Goal: Transaction & Acquisition: Purchase product/service

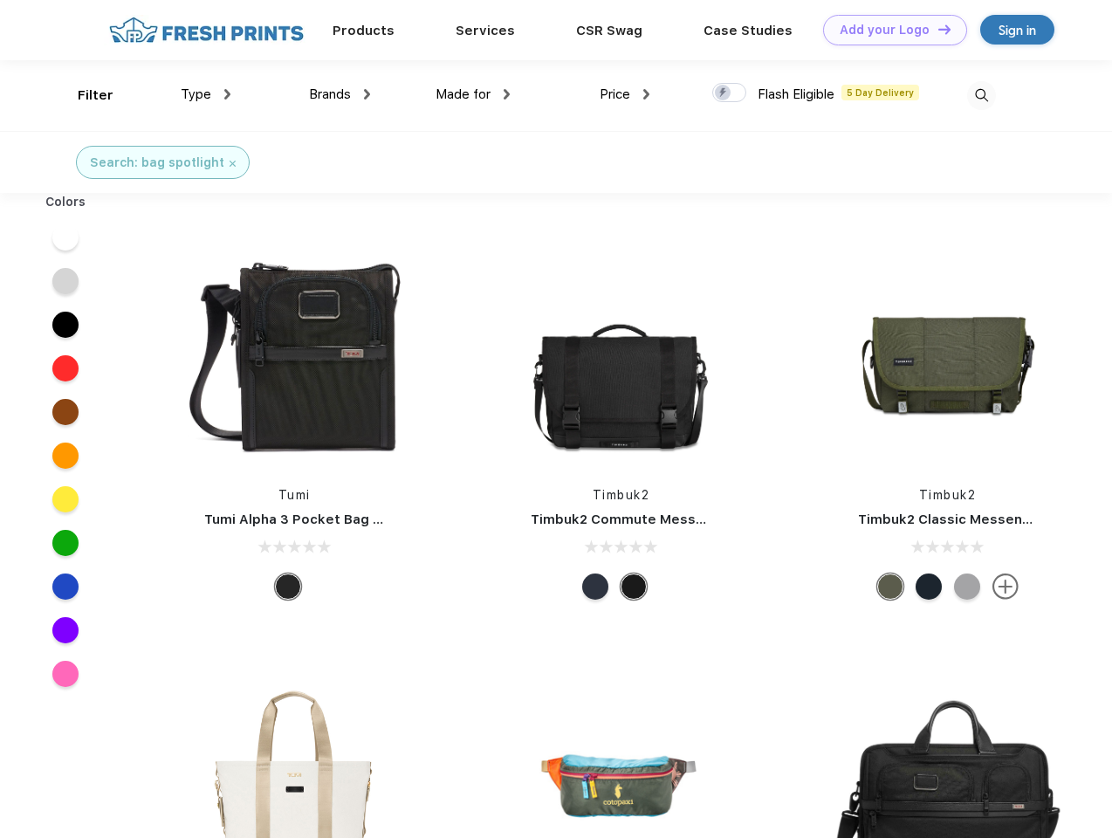
click at [888, 30] on link "Add your Logo Design Tool" at bounding box center [895, 30] width 144 height 31
click at [0, 0] on div "Design Tool" at bounding box center [0, 0] width 0 height 0
click at [936, 29] on link "Add your Logo Design Tool" at bounding box center [895, 30] width 144 height 31
click at [84, 95] on div "Filter" at bounding box center [96, 96] width 36 height 20
click at [206, 94] on span "Type" at bounding box center [196, 94] width 31 height 16
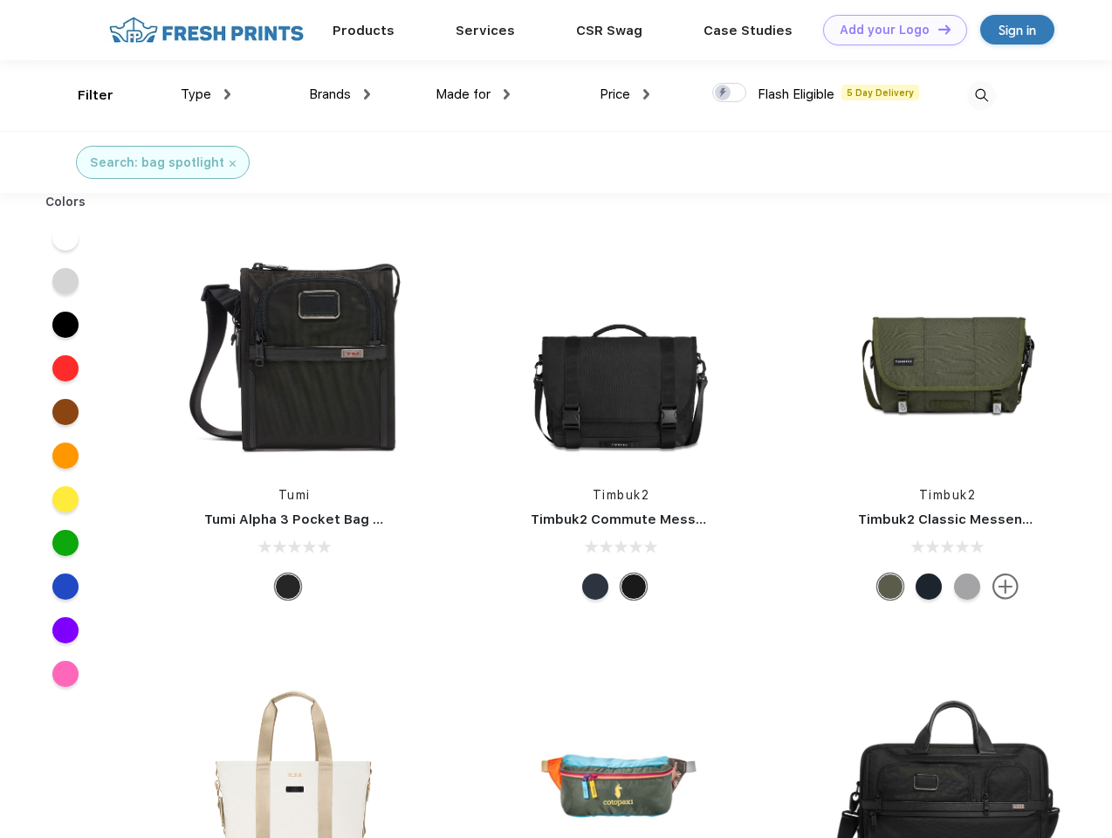
click at [339, 94] on span "Brands" at bounding box center [330, 94] width 42 height 16
click at [473, 94] on span "Made for" at bounding box center [462, 94] width 55 height 16
click at [625, 94] on span "Price" at bounding box center [614, 94] width 31 height 16
click at [729, 93] on div at bounding box center [729, 92] width 34 height 19
click at [723, 93] on input "checkbox" at bounding box center [717, 87] width 11 height 11
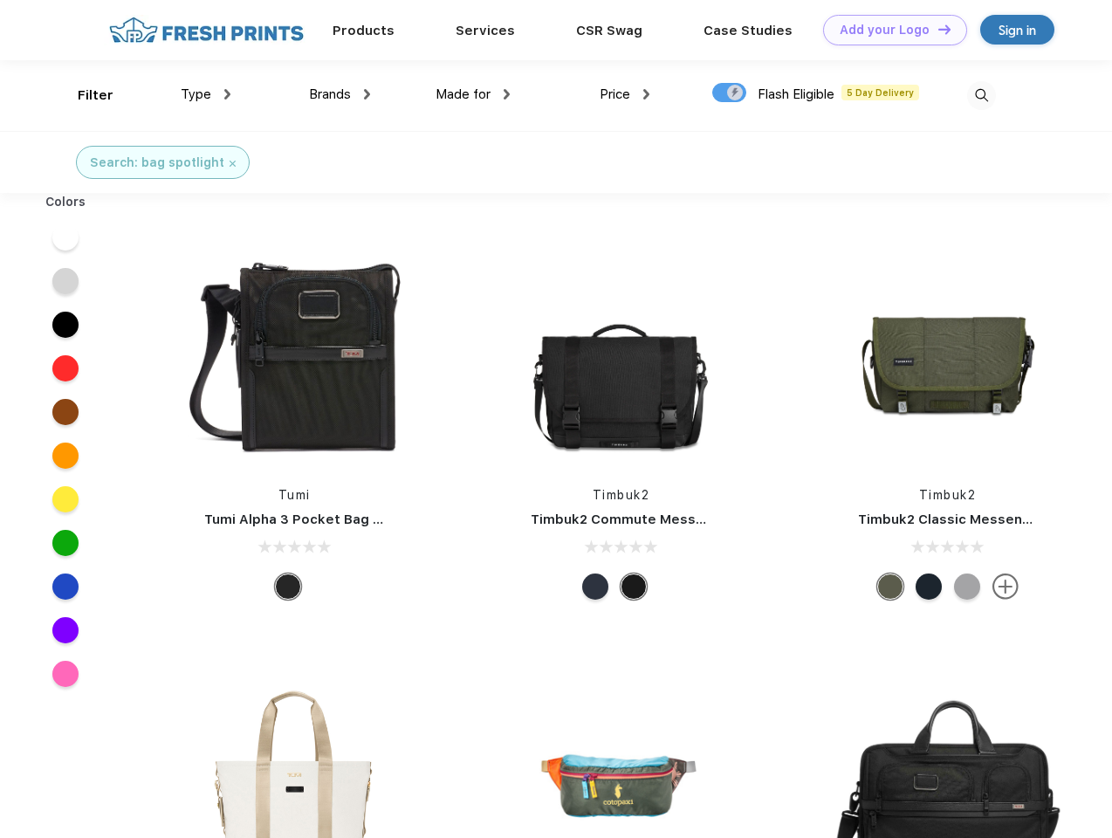
click at [981, 95] on img at bounding box center [981, 95] width 29 height 29
